Goal: Task Accomplishment & Management: Manage account settings

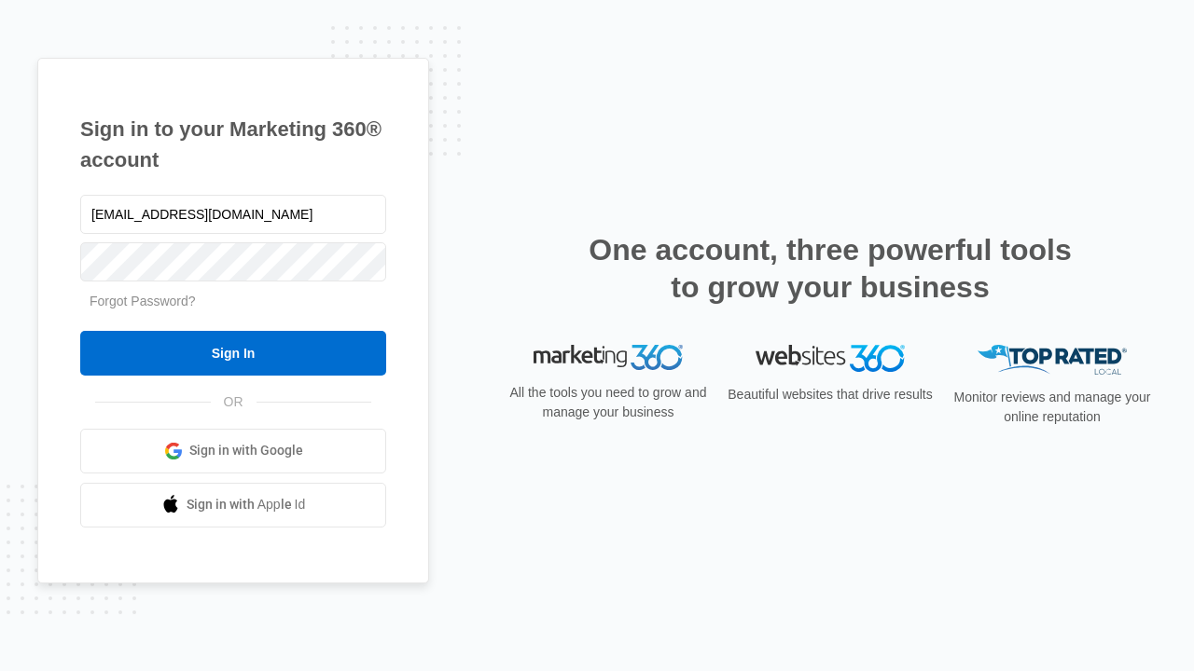
type input "dankie614@gmail.com"
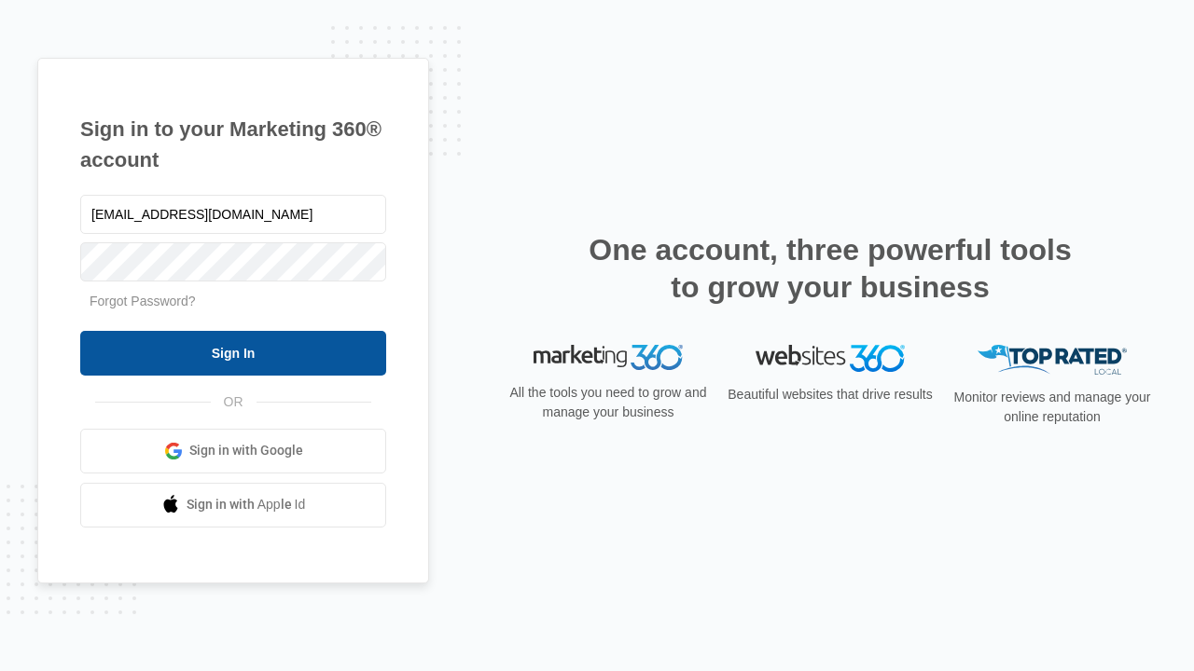
click at [233, 352] on input "Sign In" at bounding box center [233, 353] width 306 height 45
